Goal: Information Seeking & Learning: Learn about a topic

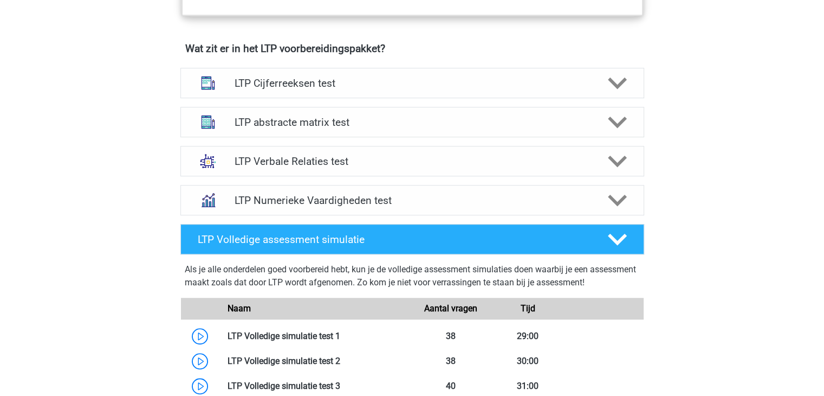
scroll to position [663, 0]
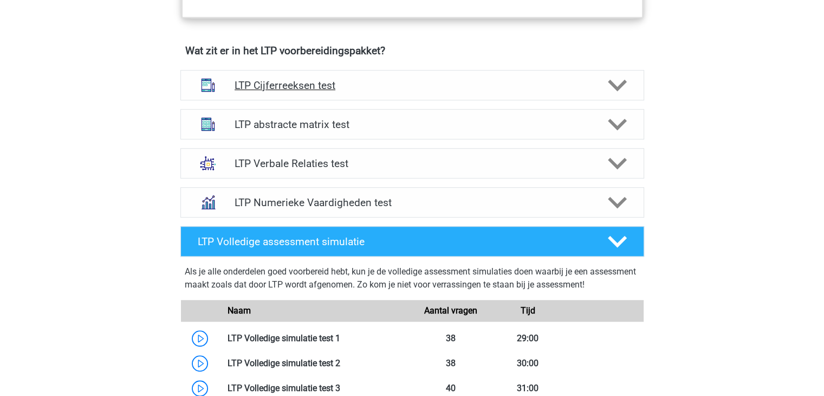
click at [576, 84] on h4 "LTP Cijferreeksen test" at bounding box center [412, 85] width 355 height 12
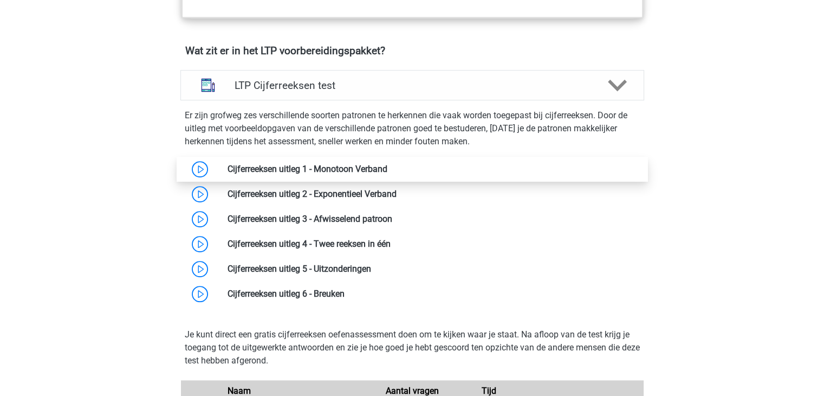
click at [388, 167] on link at bounding box center [388, 169] width 0 height 10
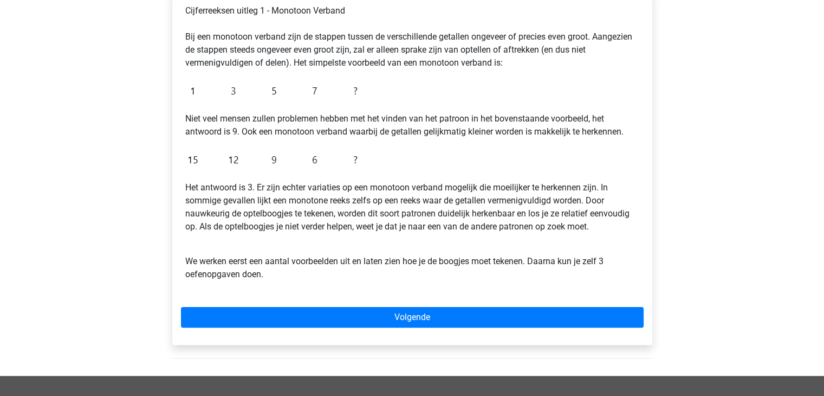
scroll to position [217, 0]
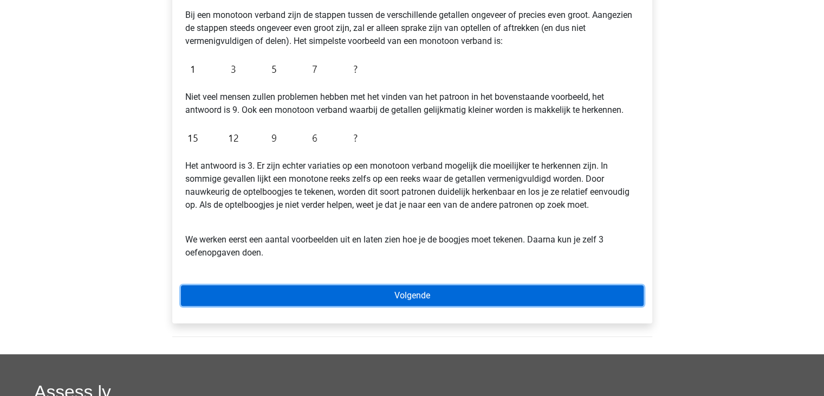
click at [340, 293] on link "Volgende" at bounding box center [412, 295] width 463 height 21
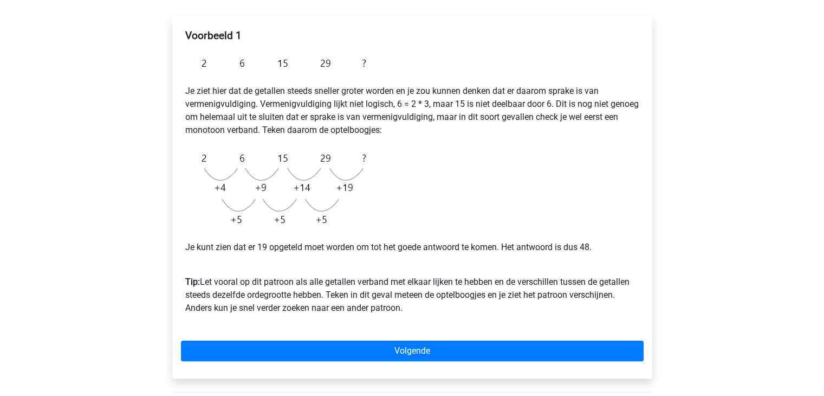
scroll to position [173, 0]
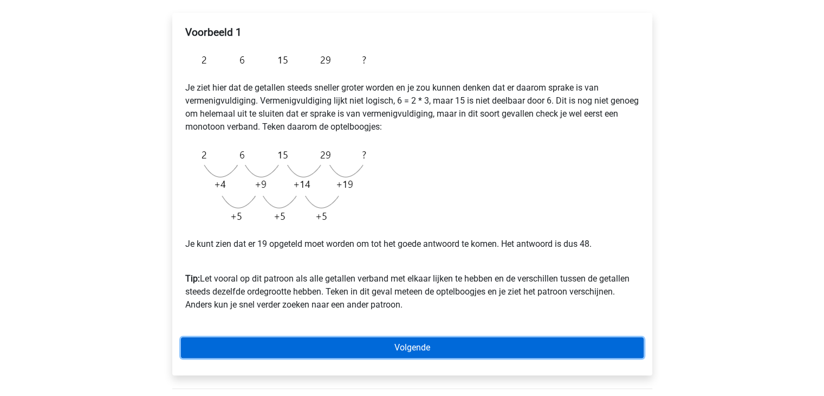
click at [353, 350] on link "Volgende" at bounding box center [412, 347] width 463 height 21
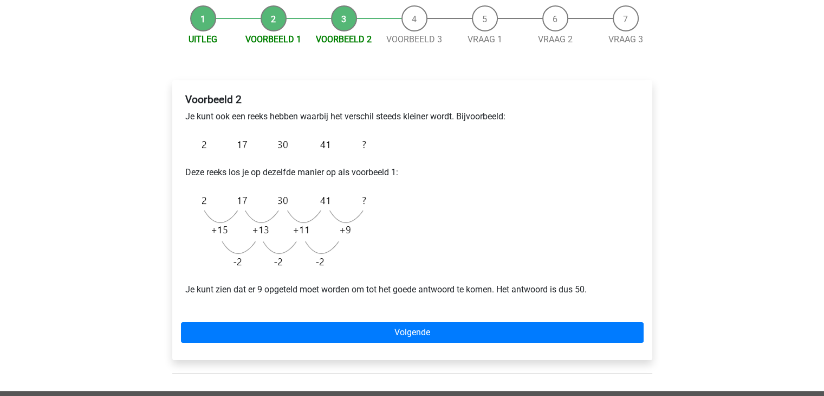
scroll to position [108, 0]
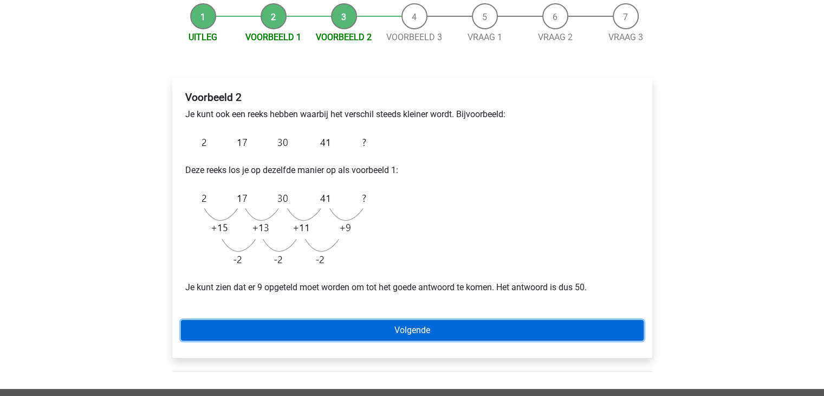
click at [402, 325] on link "Volgende" at bounding box center [412, 330] width 463 height 21
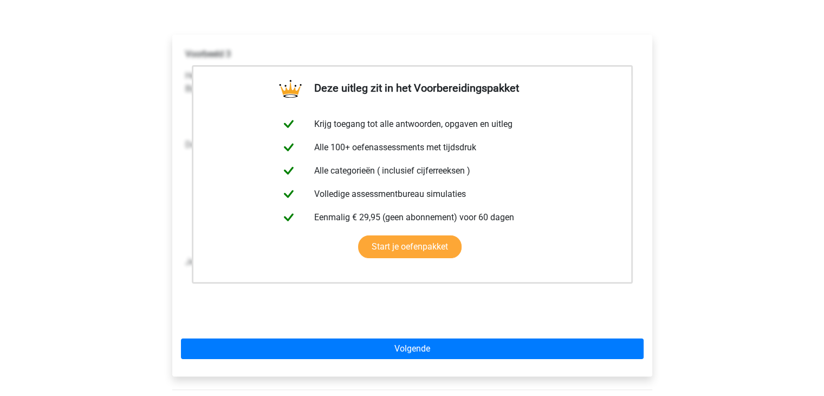
scroll to position [173, 0]
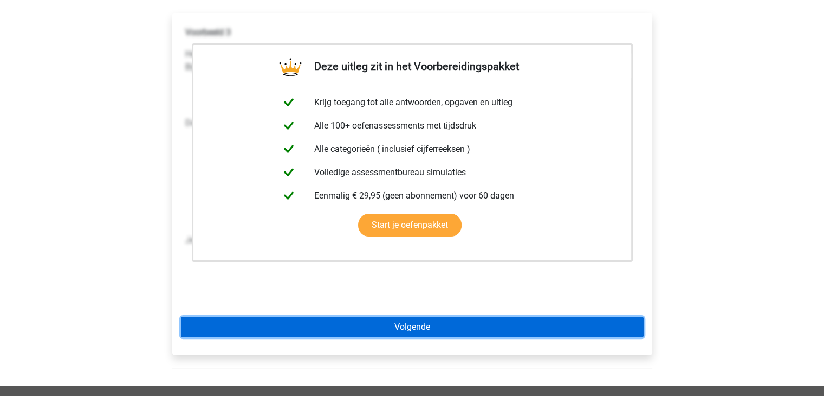
click at [412, 326] on link "Volgende" at bounding box center [412, 327] width 463 height 21
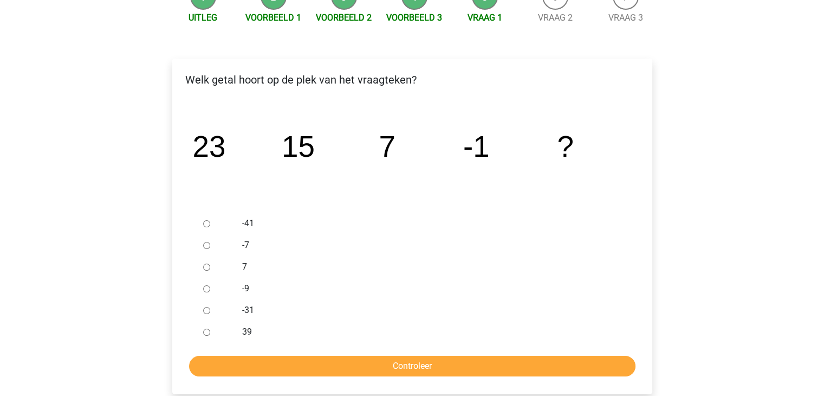
scroll to position [152, 0]
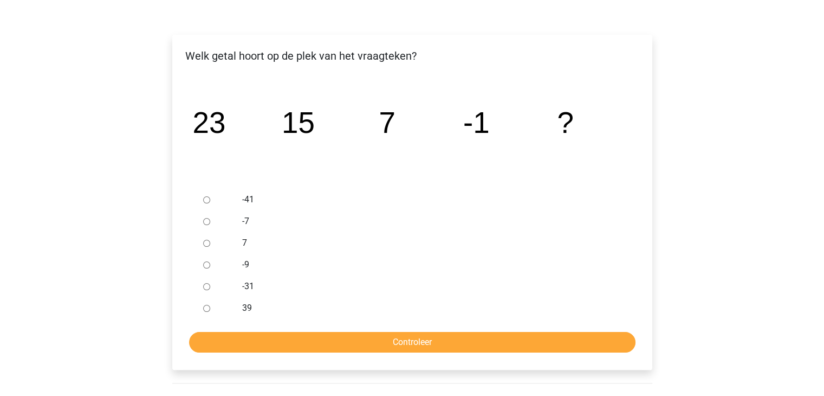
click at [206, 264] on input "-9" at bounding box center [206, 264] width 7 height 7
radio input "true"
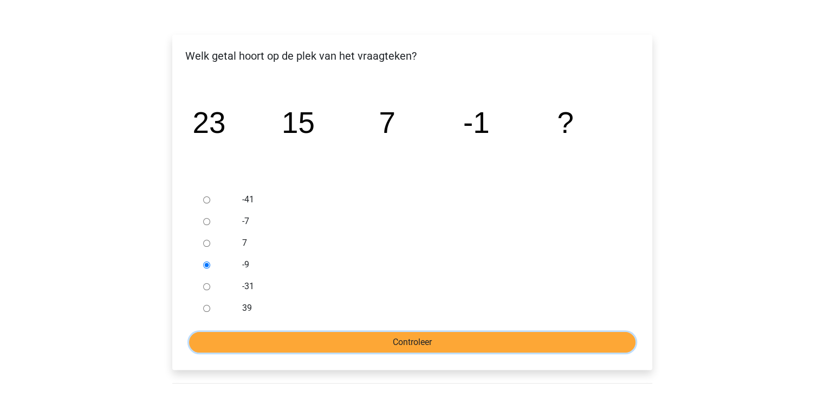
click at [377, 340] on input "Controleer" at bounding box center [412, 342] width 447 height 21
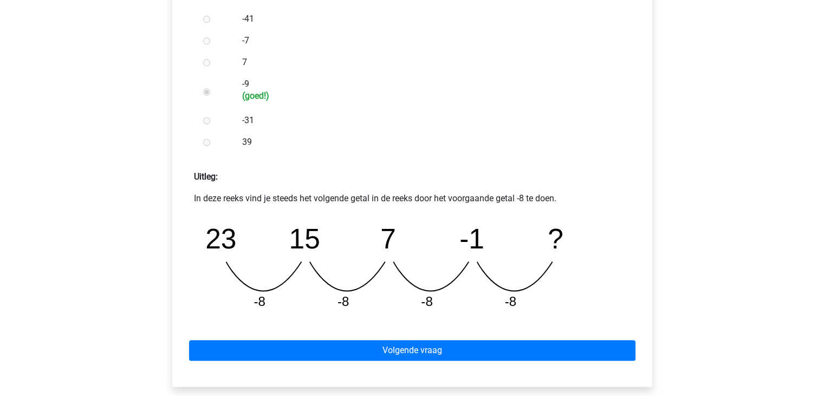
scroll to position [347, 0]
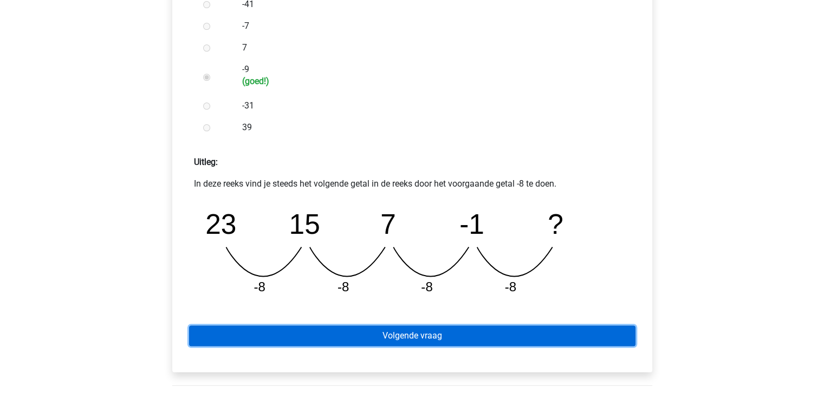
drag, startPoint x: 0, startPoint y: 0, endPoint x: 377, endPoint y: 340, distance: 507.7
click at [377, 340] on link "Volgende vraag" at bounding box center [412, 335] width 447 height 21
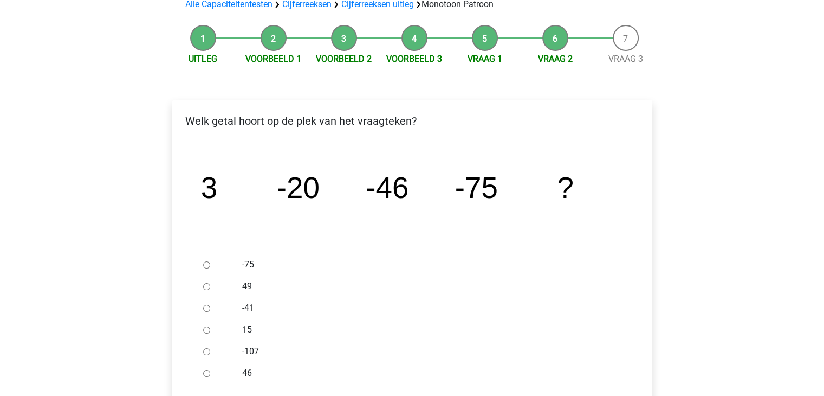
scroll to position [108, 0]
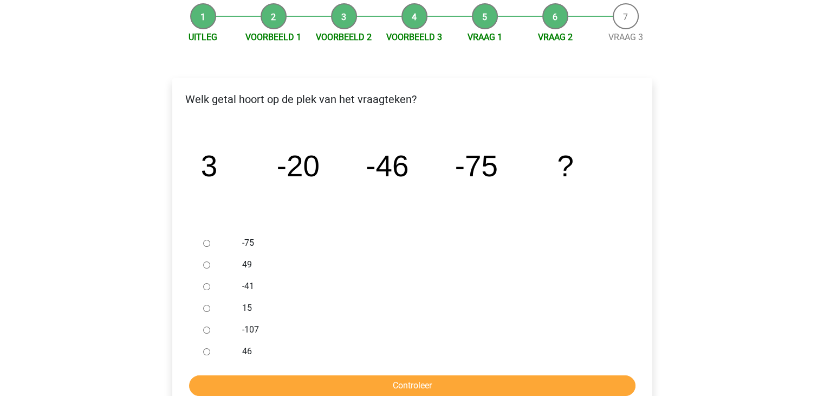
click at [204, 327] on input "-107" at bounding box center [206, 329] width 7 height 7
radio input "true"
click at [282, 380] on input "Controleer" at bounding box center [412, 385] width 447 height 21
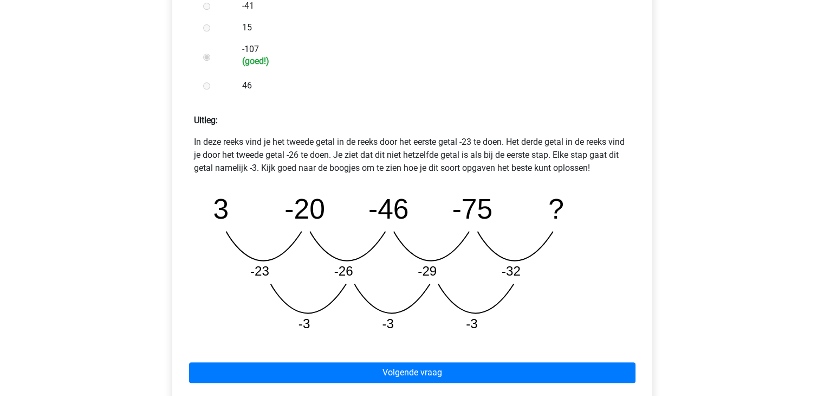
scroll to position [390, 0]
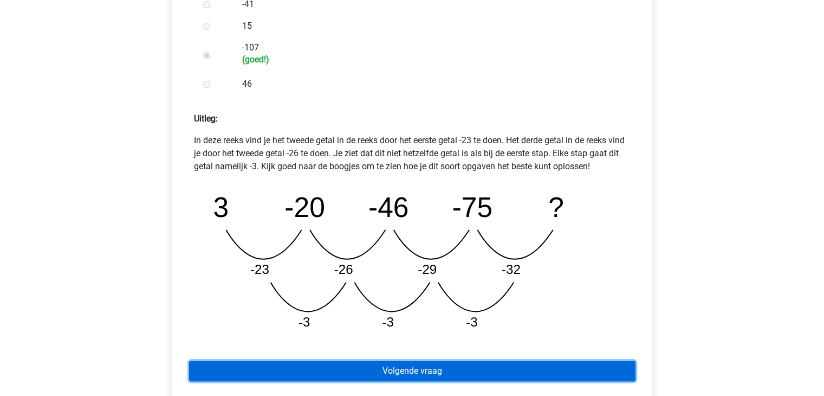
click at [357, 365] on link "Volgende vraag" at bounding box center [412, 370] width 447 height 21
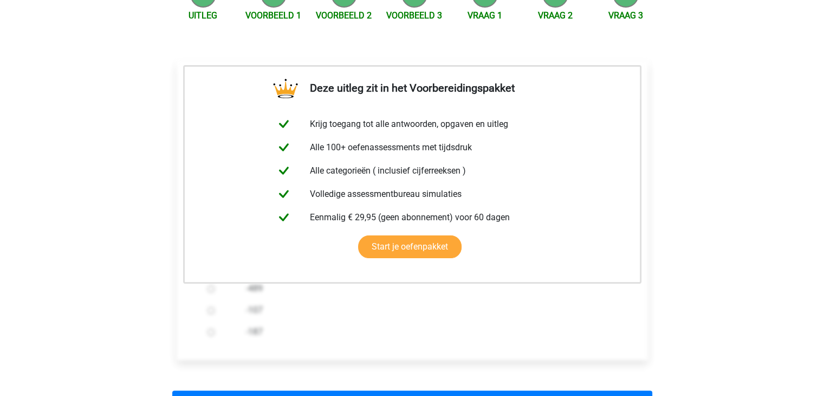
scroll to position [152, 0]
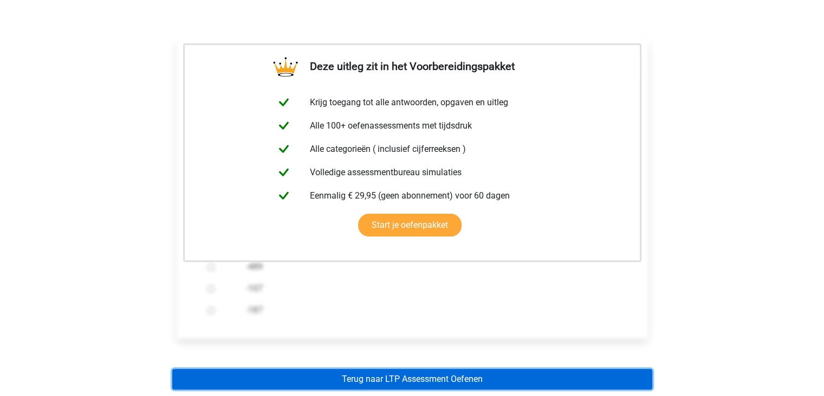
click at [386, 380] on link "Terug naar LTP Assessment Oefenen" at bounding box center [412, 379] width 480 height 21
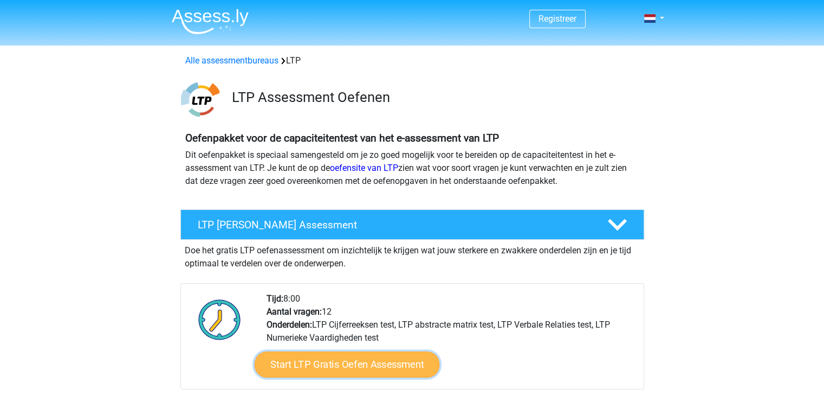
click at [365, 367] on link "Start LTP Gratis Oefen Assessment" at bounding box center [346, 364] width 185 height 26
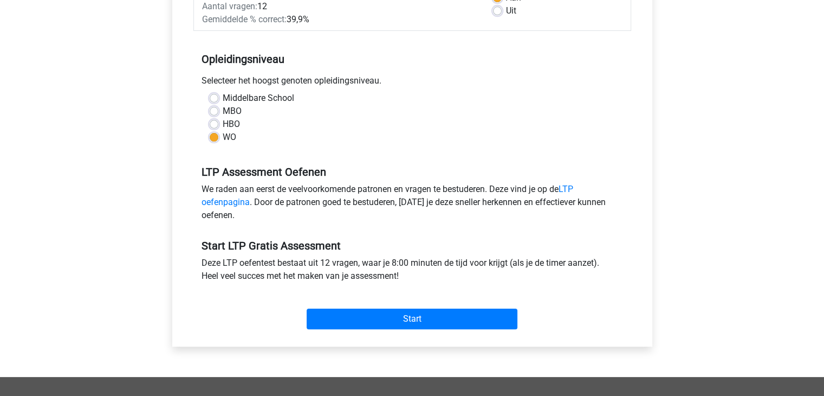
scroll to position [196, 0]
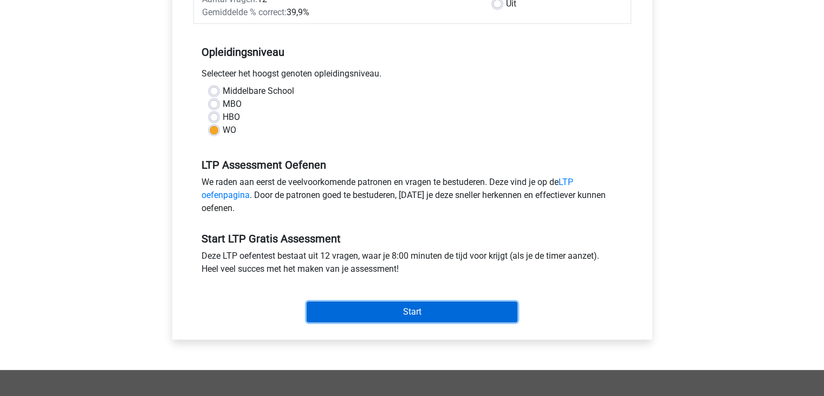
click at [442, 308] on input "Start" at bounding box center [412, 311] width 211 height 21
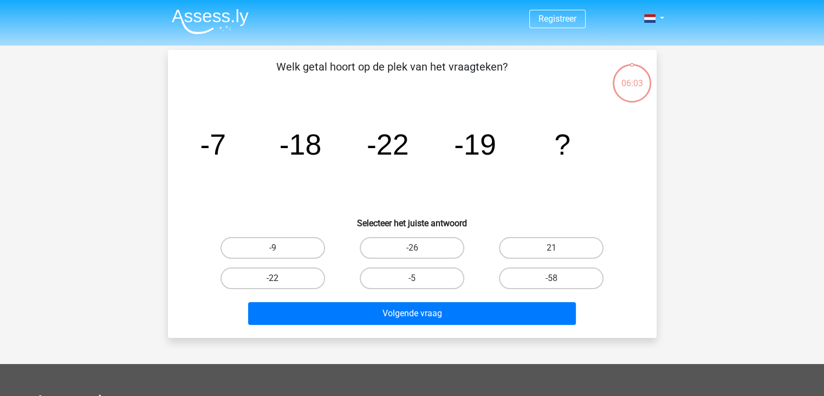
click at [294, 280] on label "-22" at bounding box center [273, 278] width 105 height 22
click at [280, 280] on input "-22" at bounding box center [276, 281] width 7 height 7
radio input "true"
click at [300, 244] on label "-9" at bounding box center [273, 248] width 105 height 22
click at [280, 248] on input "-9" at bounding box center [276, 251] width 7 height 7
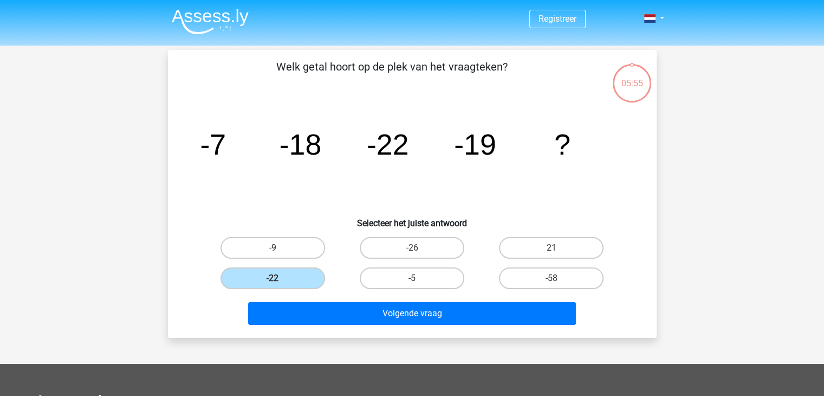
radio input "true"
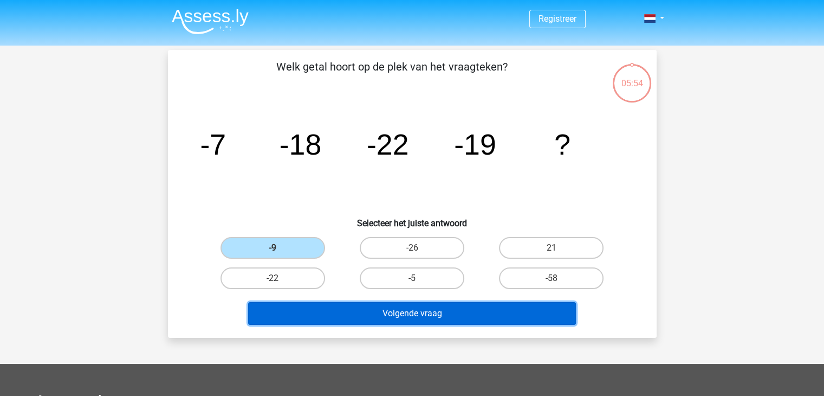
click at [416, 308] on button "Volgende vraag" at bounding box center [412, 313] width 328 height 23
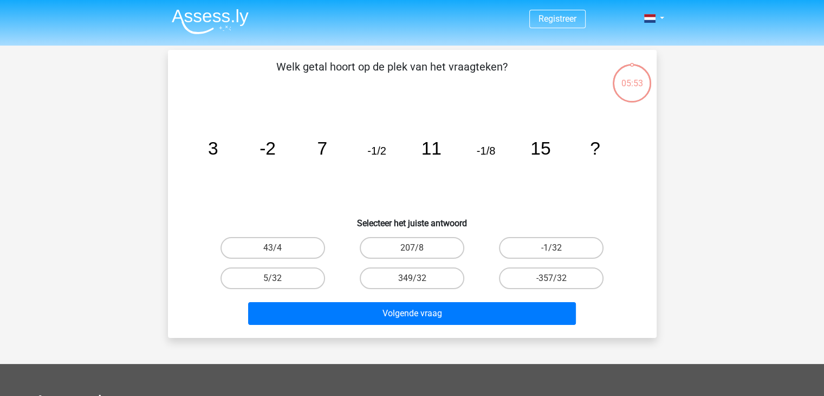
scroll to position [50, 0]
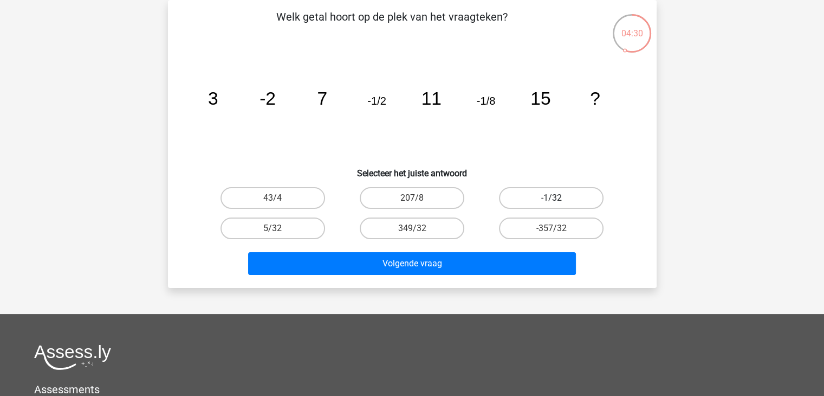
click at [567, 196] on label "-1/32" at bounding box center [551, 198] width 105 height 22
click at [559, 198] on input "-1/32" at bounding box center [555, 201] width 7 height 7
radio input "true"
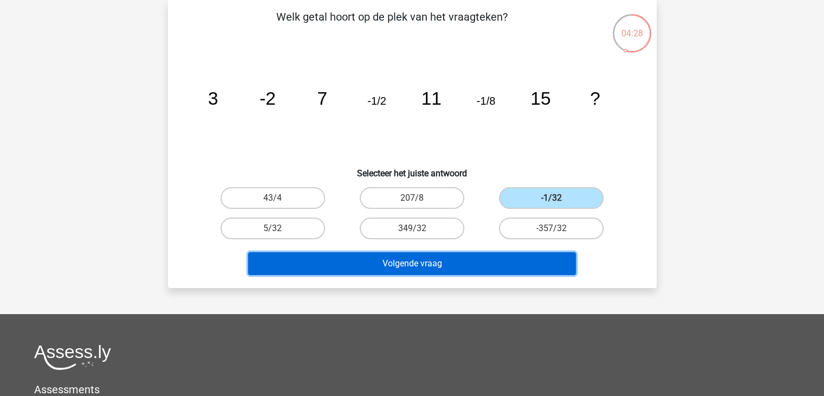
click at [468, 253] on button "Volgende vraag" at bounding box center [412, 263] width 328 height 23
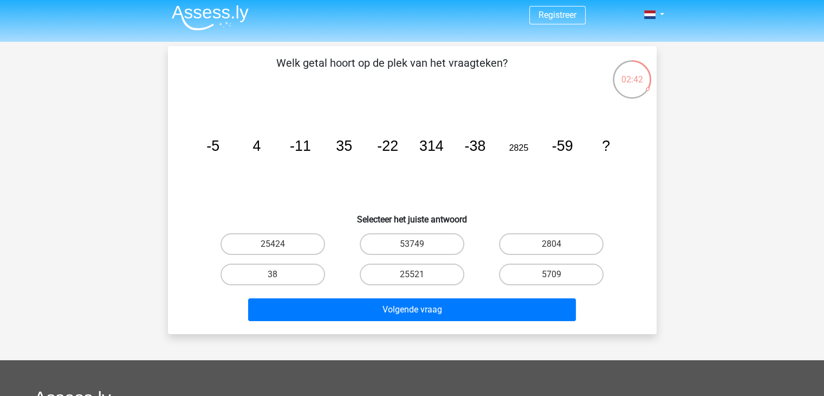
scroll to position [0, 0]
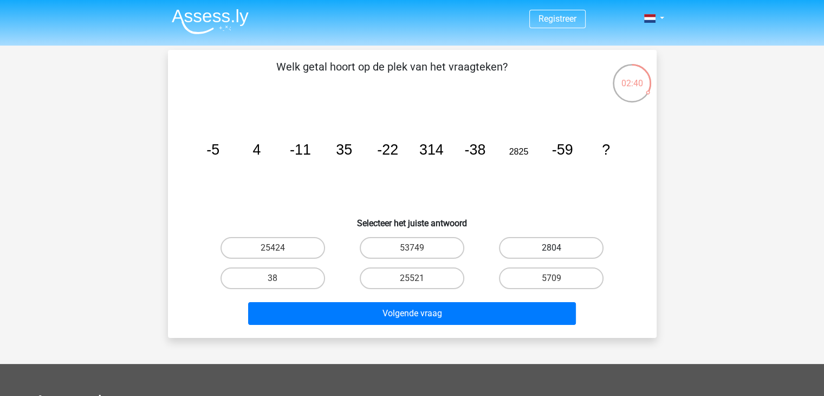
click at [534, 246] on label "2804" at bounding box center [551, 248] width 105 height 22
click at [552, 248] on input "2804" at bounding box center [555, 251] width 7 height 7
radio input "true"
click at [536, 278] on label "5709" at bounding box center [551, 278] width 105 height 22
click at [552, 278] on input "5709" at bounding box center [555, 281] width 7 height 7
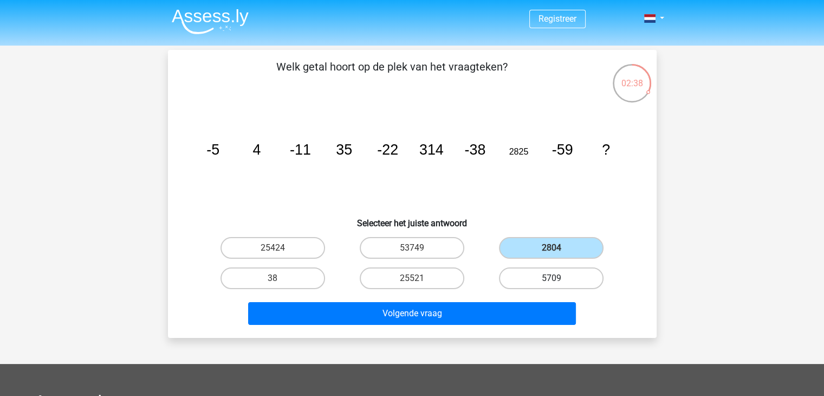
radio input "true"
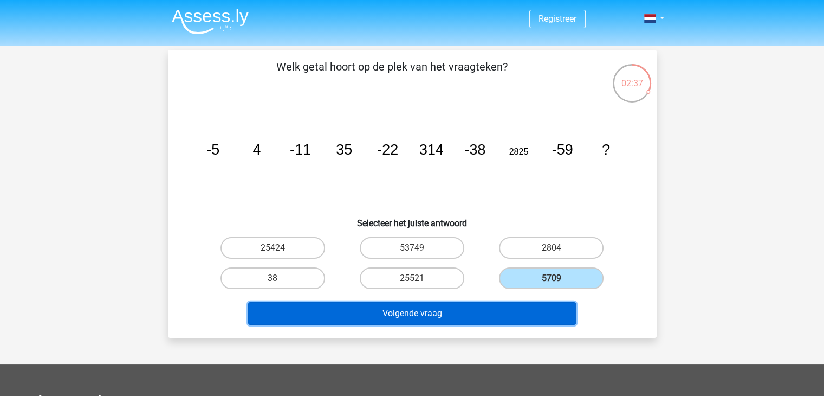
click at [477, 309] on button "Volgende vraag" at bounding box center [412, 313] width 328 height 23
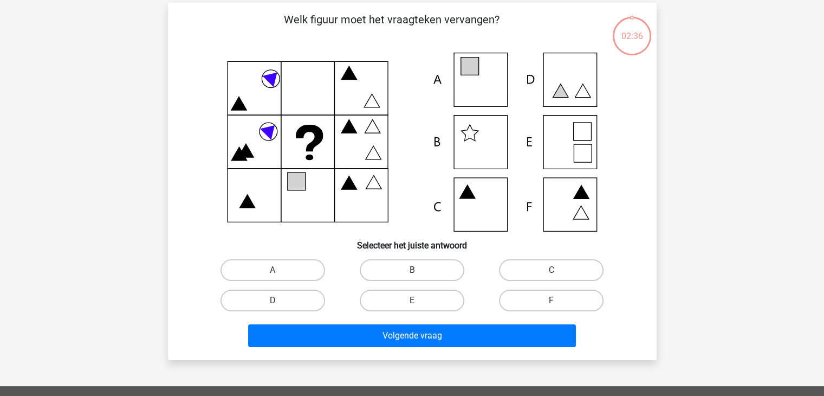
scroll to position [50, 0]
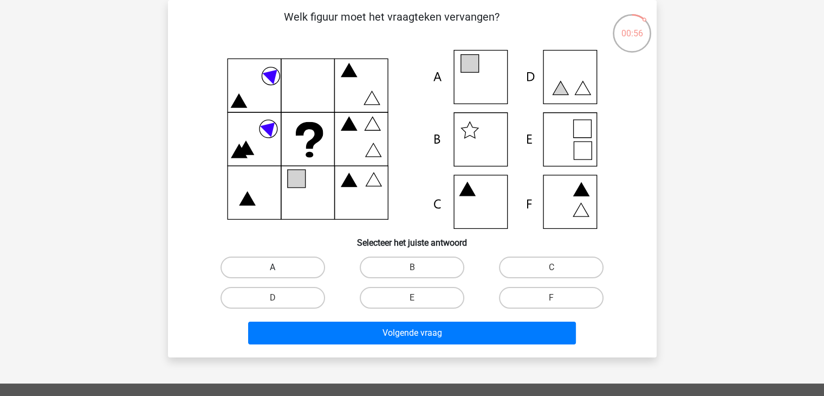
click at [264, 259] on label "A" at bounding box center [273, 267] width 105 height 22
click at [273, 267] on input "A" at bounding box center [276, 270] width 7 height 7
radio input "true"
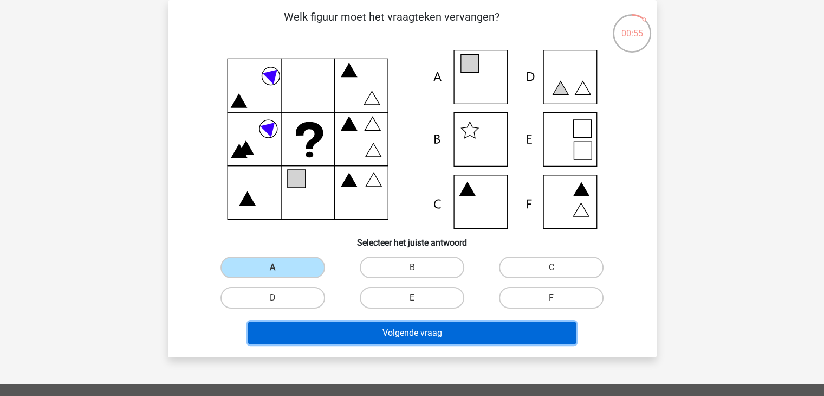
click at [379, 330] on button "Volgende vraag" at bounding box center [412, 332] width 328 height 23
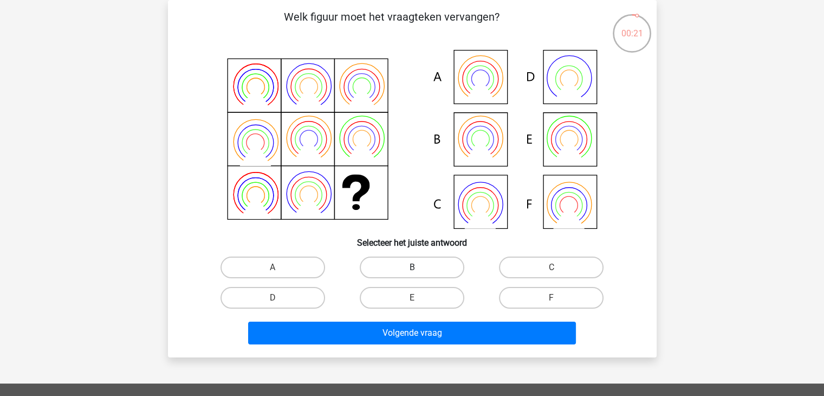
click at [443, 266] on label "B" at bounding box center [412, 267] width 105 height 22
click at [419, 267] on input "B" at bounding box center [415, 270] width 7 height 7
radio input "true"
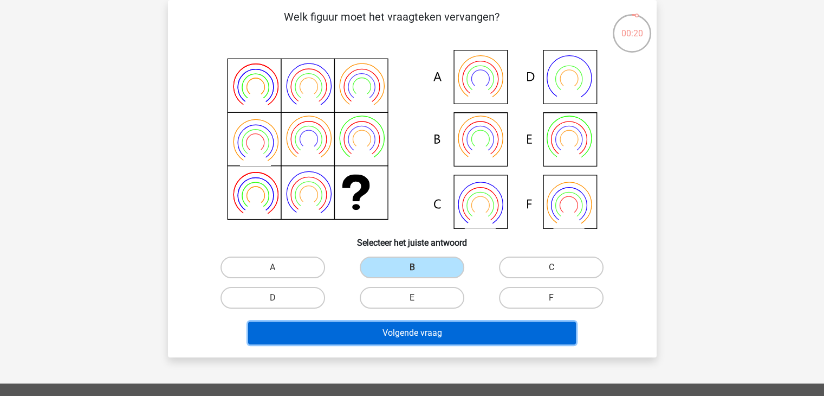
click at [410, 333] on button "Volgende vraag" at bounding box center [412, 332] width 328 height 23
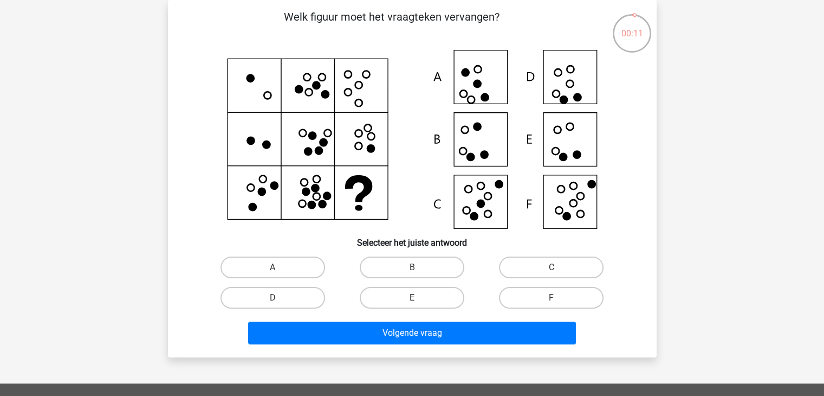
click at [425, 290] on label "E" at bounding box center [412, 298] width 105 height 22
click at [419, 298] on input "E" at bounding box center [415, 301] width 7 height 7
radio input "true"
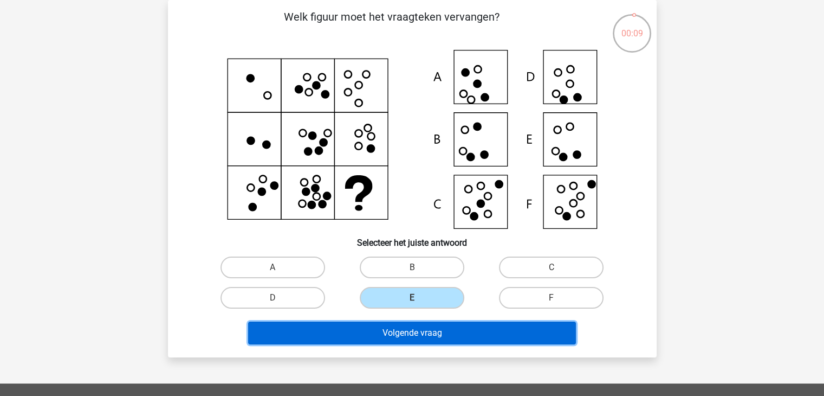
click at [416, 330] on button "Volgende vraag" at bounding box center [412, 332] width 328 height 23
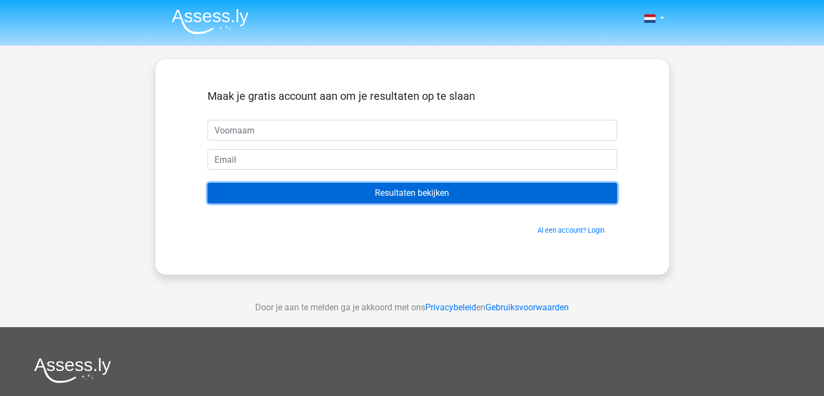
click at [402, 195] on input "Resultaten bekijken" at bounding box center [413, 193] width 410 height 21
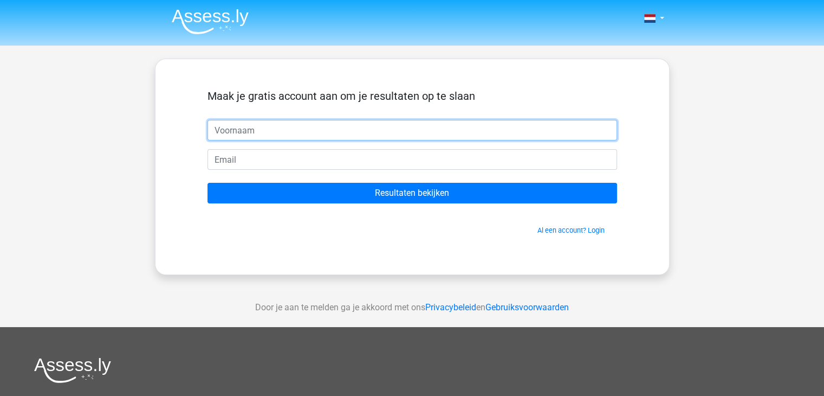
click at [312, 122] on input "text" at bounding box center [413, 130] width 410 height 21
type input "[PERSON_NAME]"
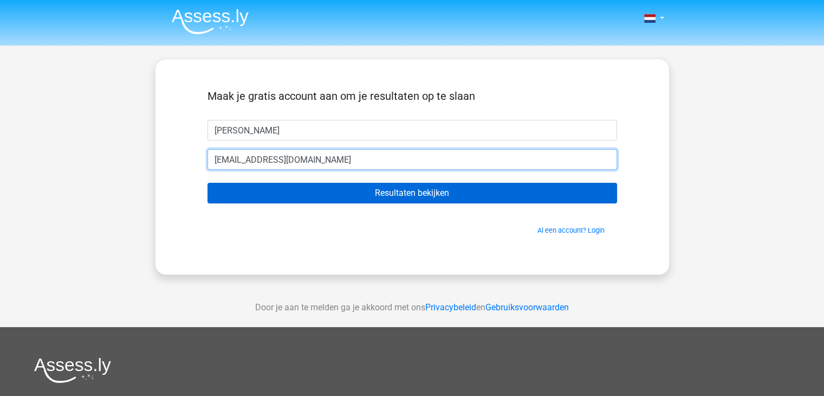
type input "[EMAIL_ADDRESS][DOMAIN_NAME]"
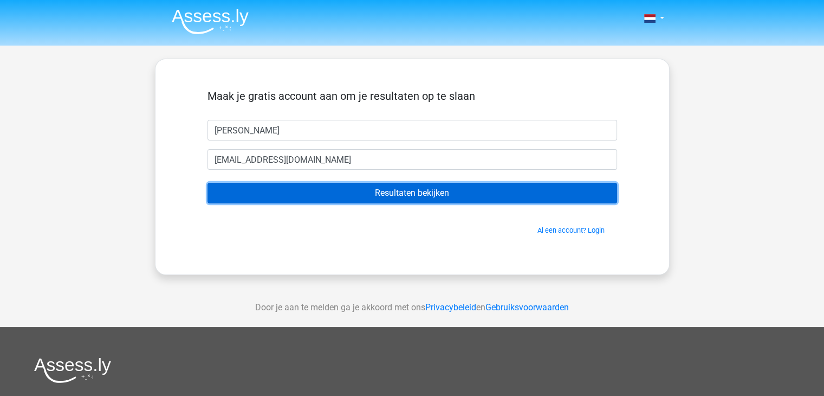
click at [373, 198] on input "Resultaten bekijken" at bounding box center [413, 193] width 410 height 21
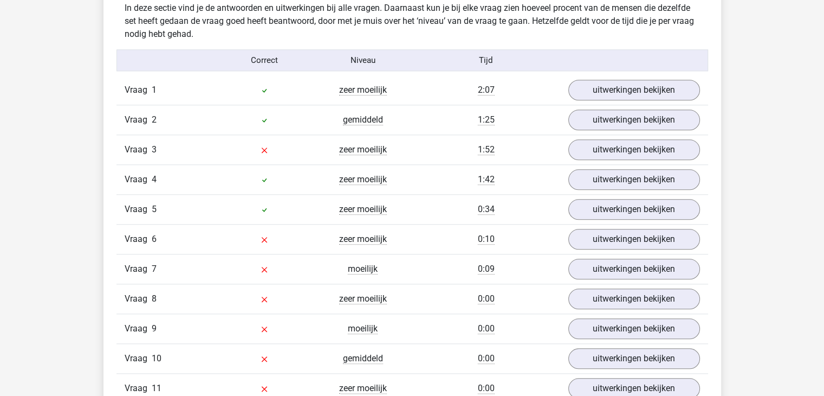
scroll to position [1172, 0]
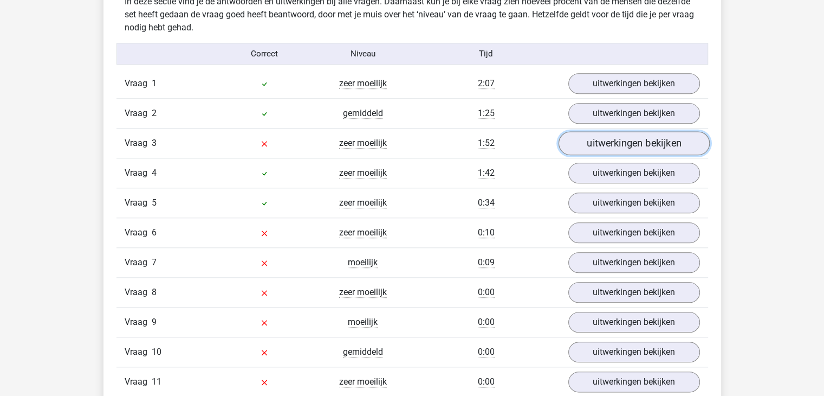
click at [630, 146] on link "uitwerkingen bekijken" at bounding box center [633, 144] width 151 height 24
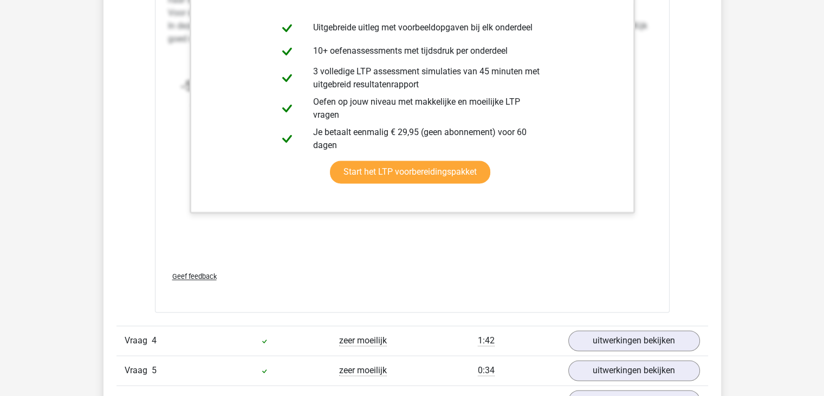
scroll to position [1672, 0]
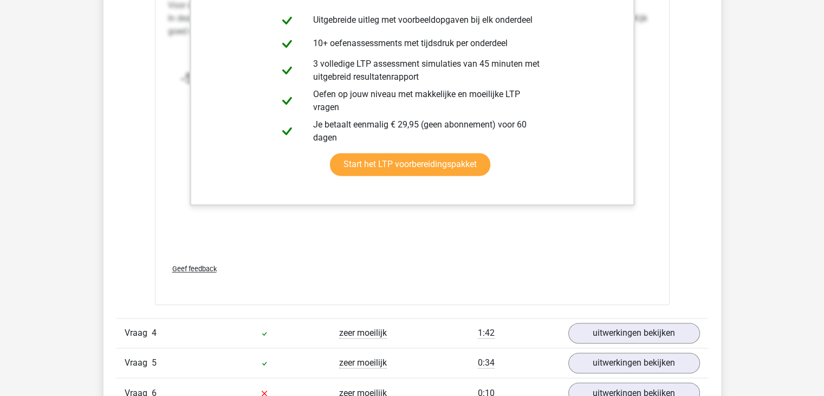
click at [553, 264] on div "Geef feedback" at bounding box center [413, 269] width 498 height 28
click at [208, 264] on span "Geef feedback" at bounding box center [194, 268] width 44 height 8
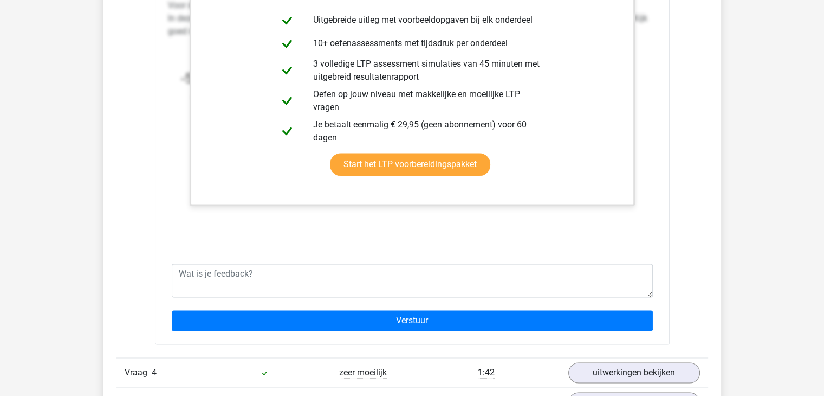
click at [560, 231] on div "In deze reeks zijn er eigenlijk twee reeksen. 1 reeks voor de getallen op de on…" at bounding box center [412, 92] width 489 height 325
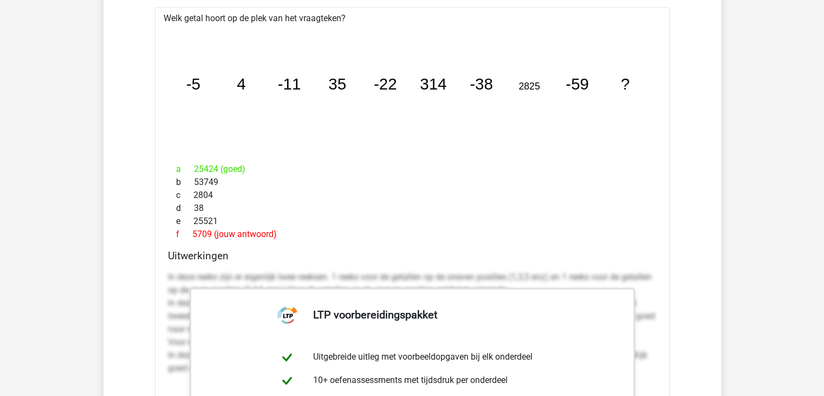
scroll to position [1328, 0]
